Goal: Complete application form: Complete application form

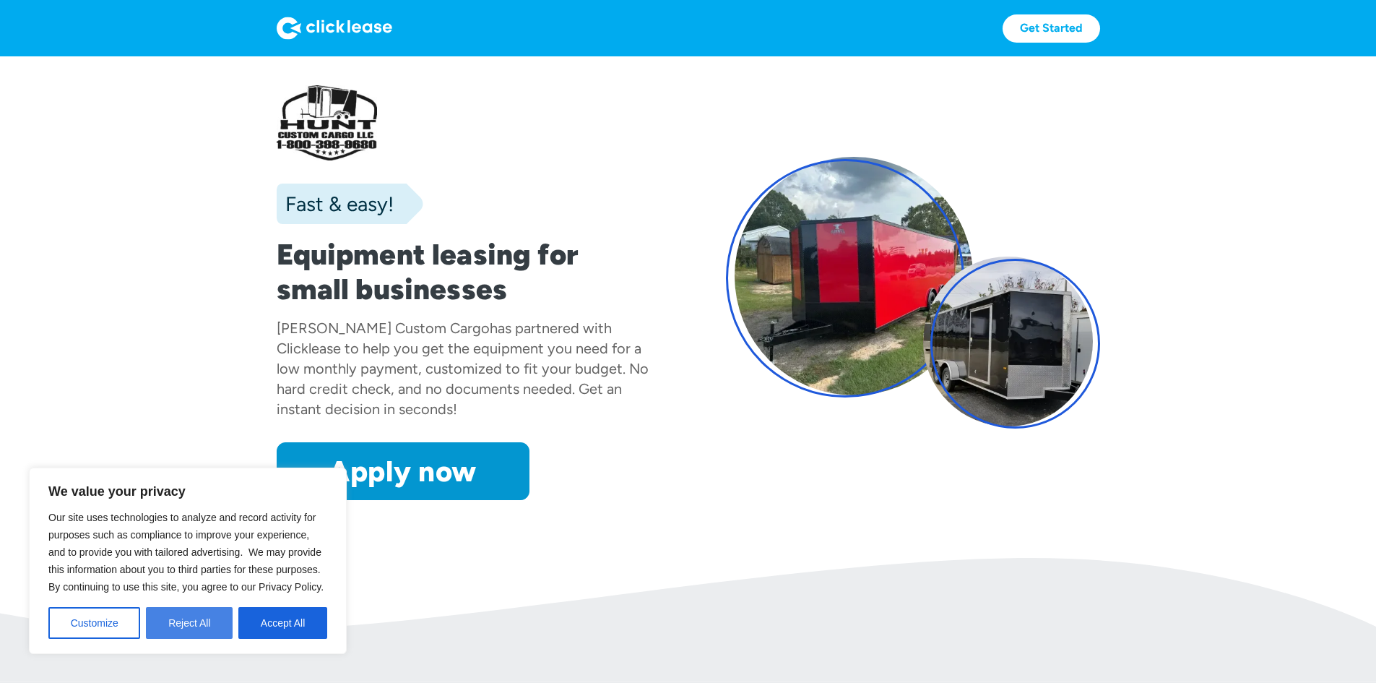
click at [178, 622] on button "Reject All" at bounding box center [189, 623] width 87 height 32
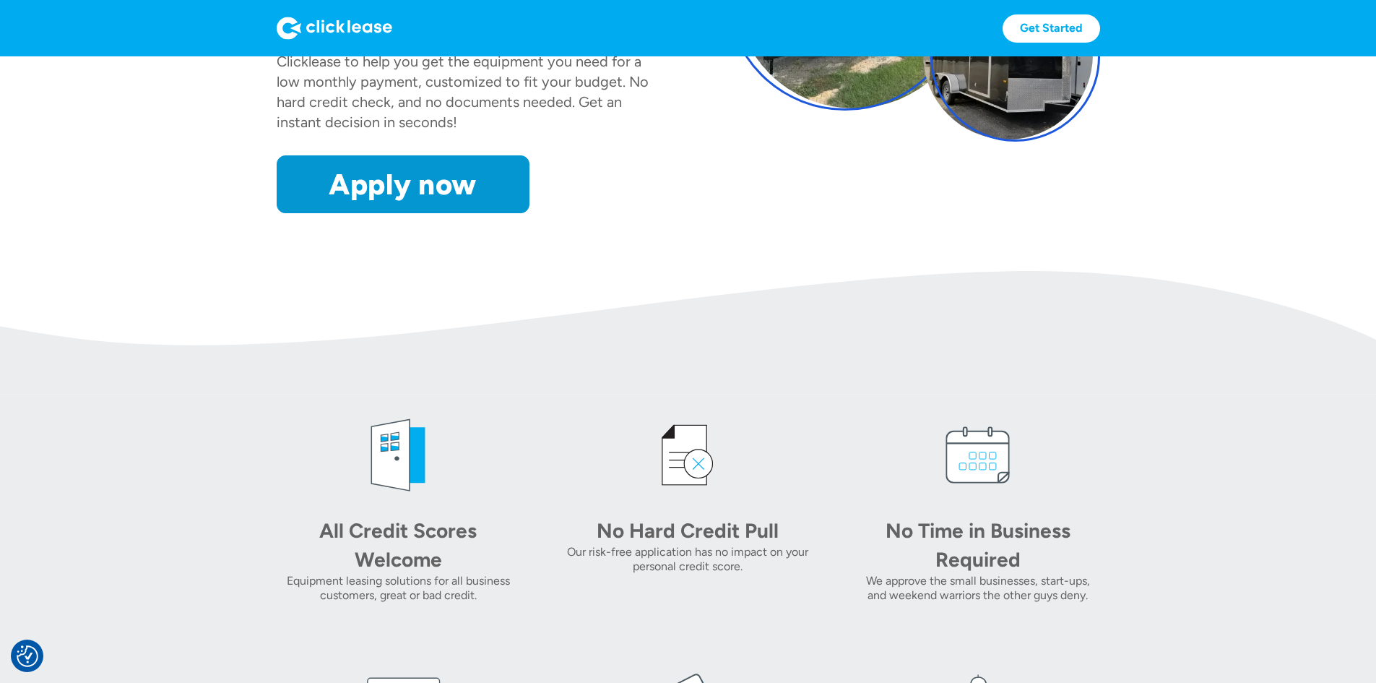
scroll to position [289, 0]
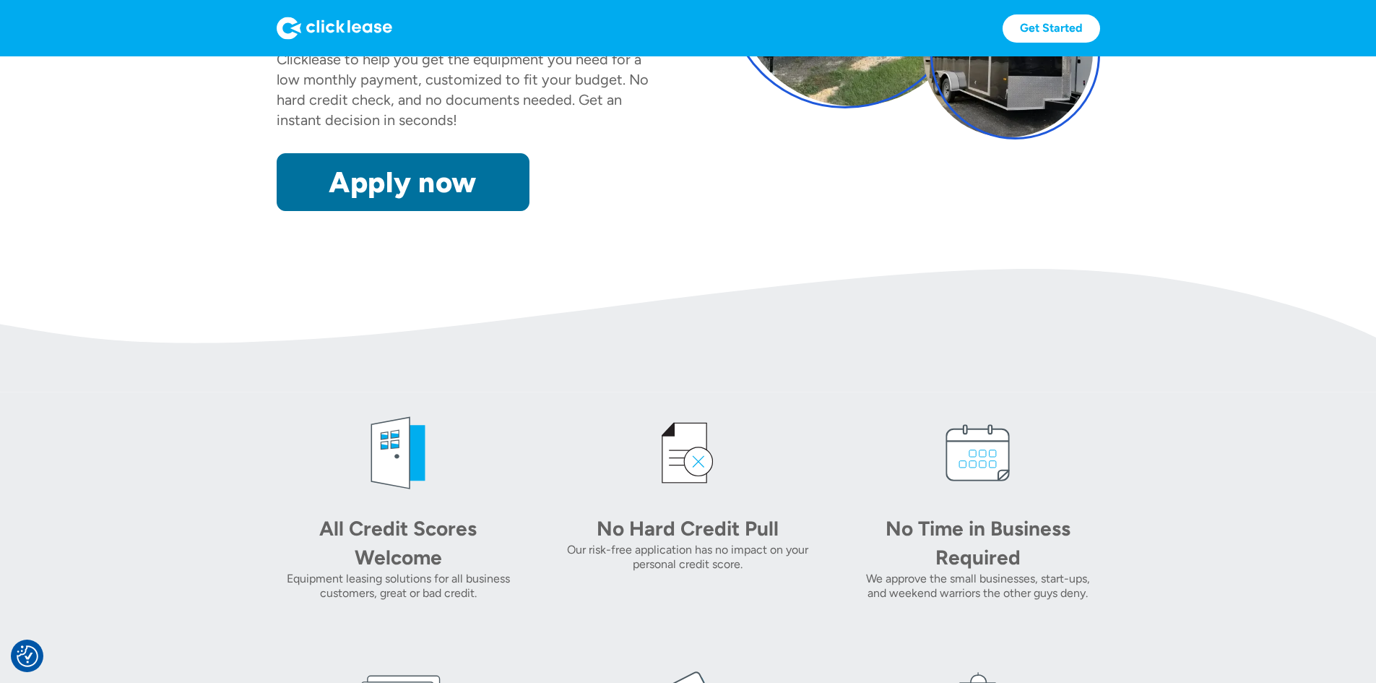
click at [279, 211] on link "Apply now" at bounding box center [403, 182] width 253 height 58
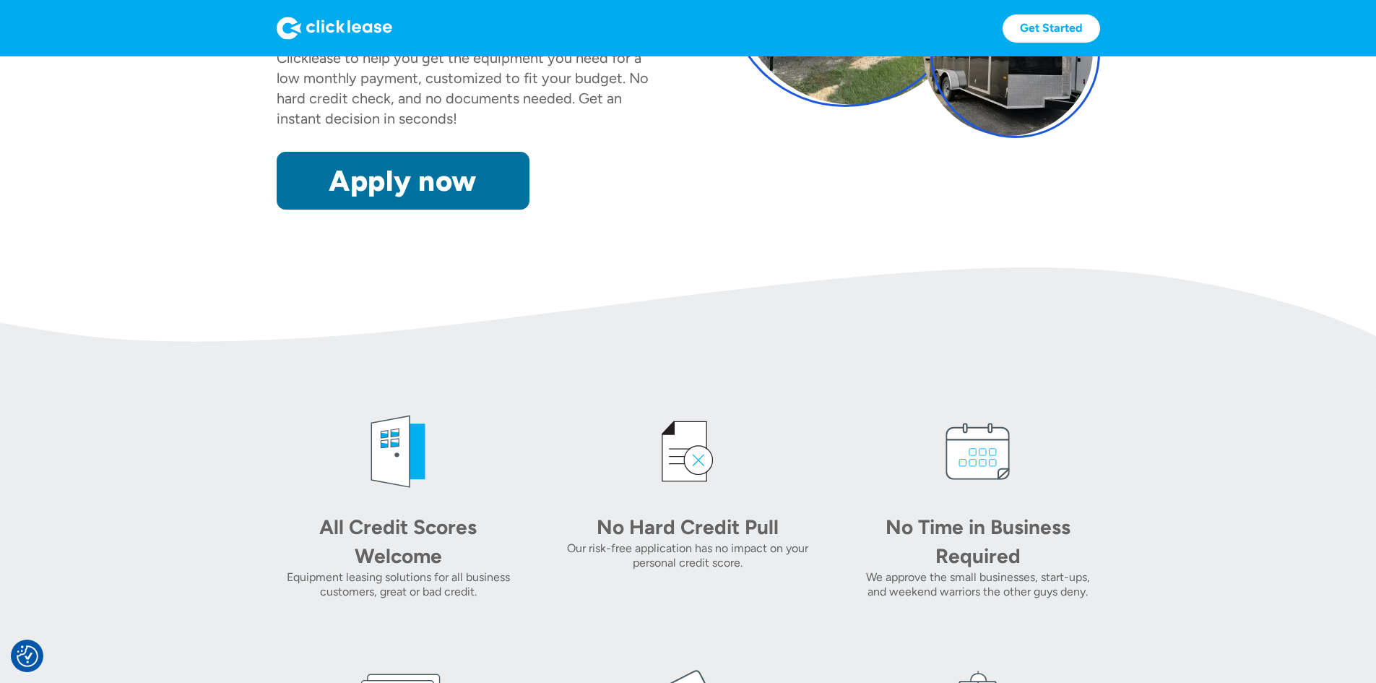
click at [277, 210] on link "Apply now" at bounding box center [403, 181] width 253 height 58
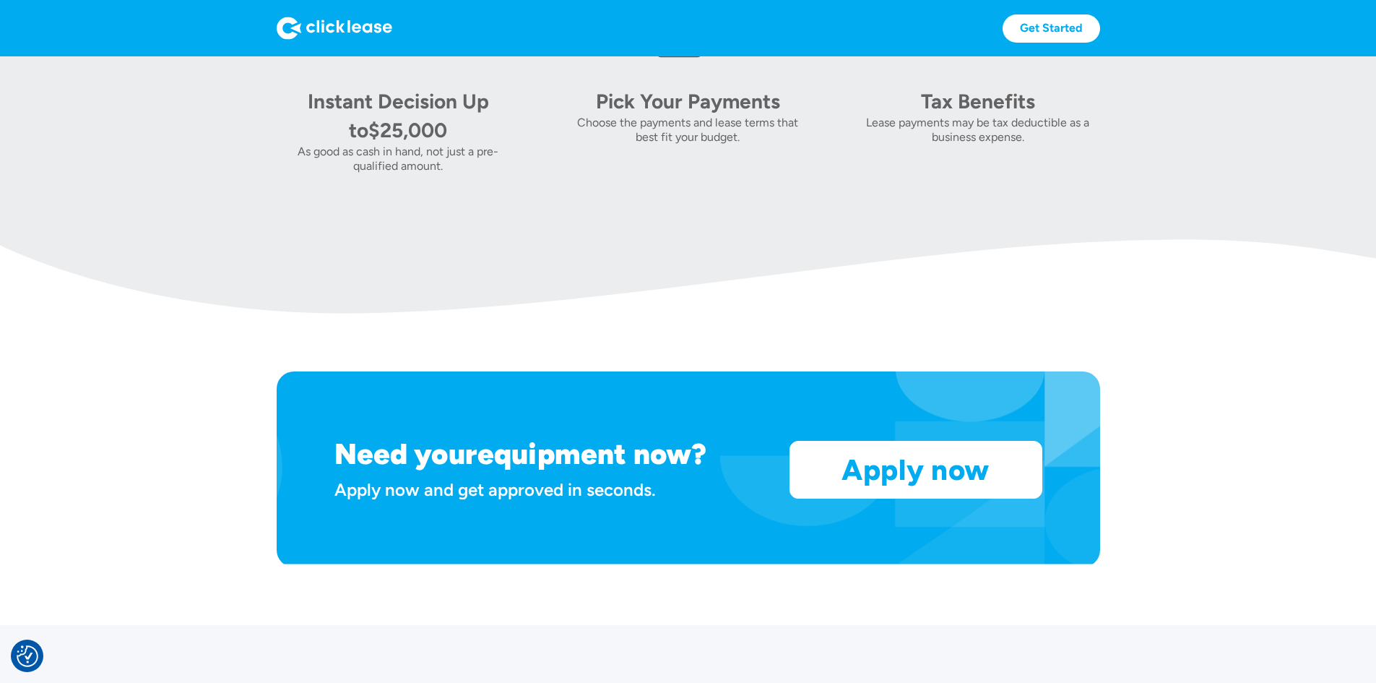
scroll to position [1014, 0]
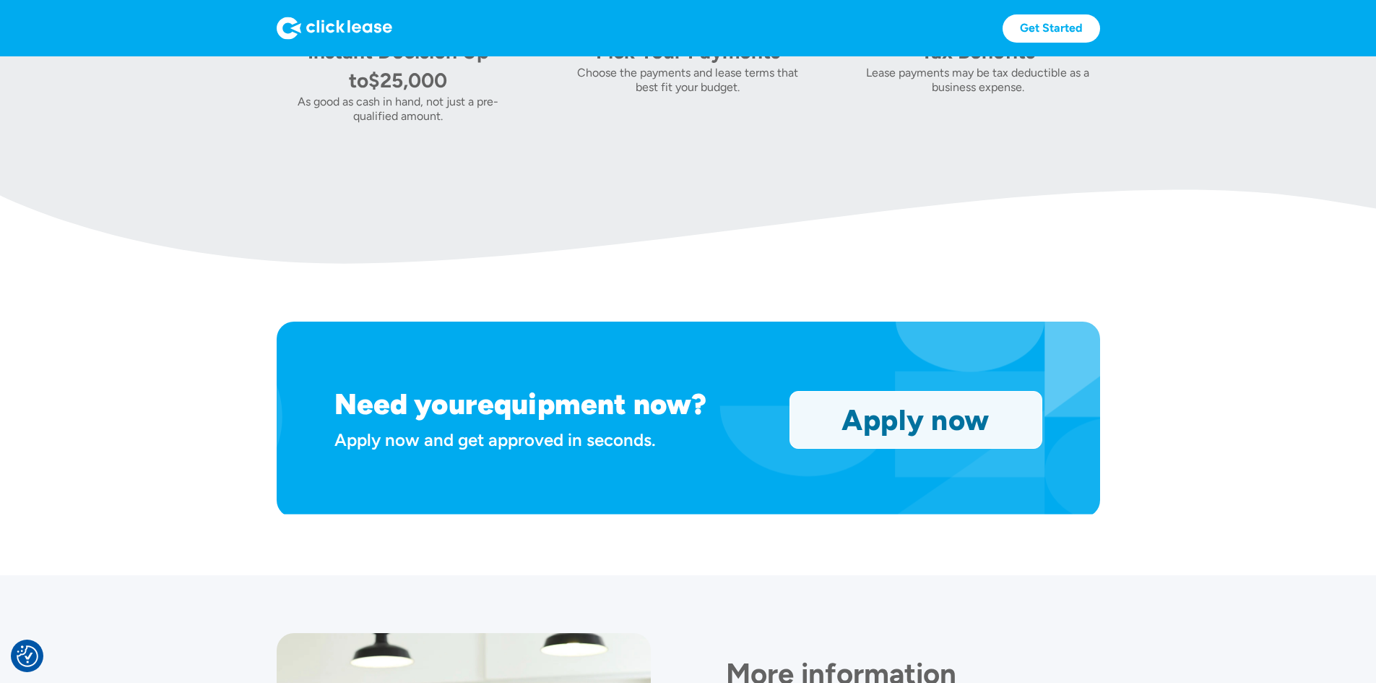
click at [972, 448] on link "Apply now" at bounding box center [915, 420] width 251 height 56
